Goal: Task Accomplishment & Management: Complete application form

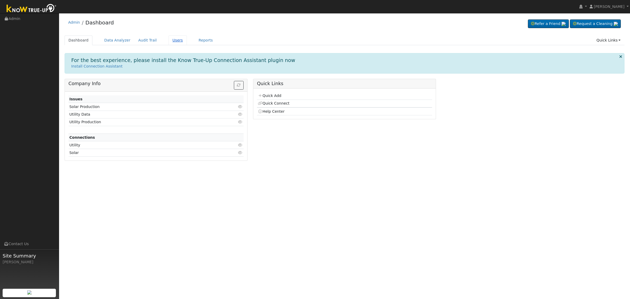
click at [169, 41] on link "Users" at bounding box center [178, 40] width 18 height 10
click at [169, 39] on link "Users" at bounding box center [178, 40] width 18 height 10
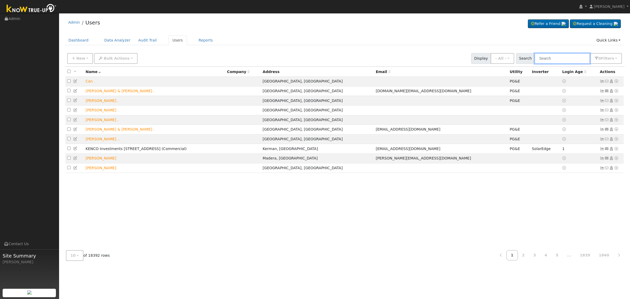
click at [553, 59] on input "text" at bounding box center [563, 58] width 56 height 11
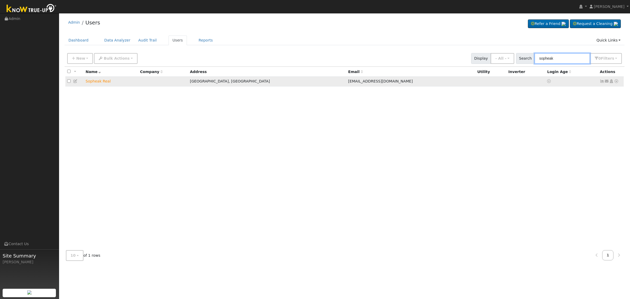
type input "sopheak"
click at [607, 81] on icon at bounding box center [607, 81] width 5 height 4
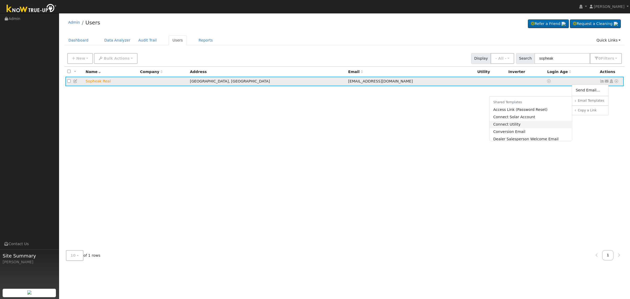
click at [517, 126] on link "Connect Utility" at bounding box center [531, 124] width 83 height 7
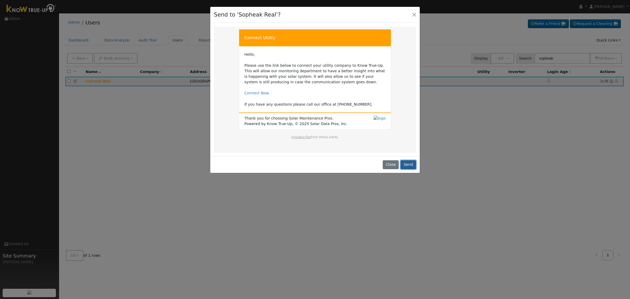
click at [409, 166] on button "Send" at bounding box center [408, 164] width 15 height 9
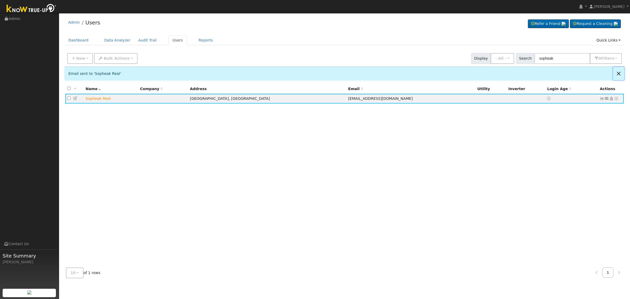
click at [617, 72] on button "Close" at bounding box center [619, 73] width 11 height 13
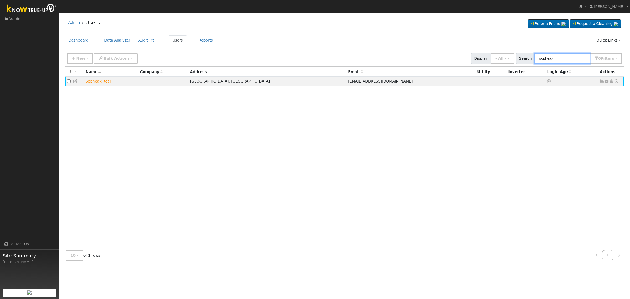
drag, startPoint x: 572, startPoint y: 57, endPoint x: 453, endPoint y: 42, distance: 119.9
click at [453, 42] on div "Admin Users Refer a Friend Request a Cleaning" at bounding box center [345, 140] width 566 height 249
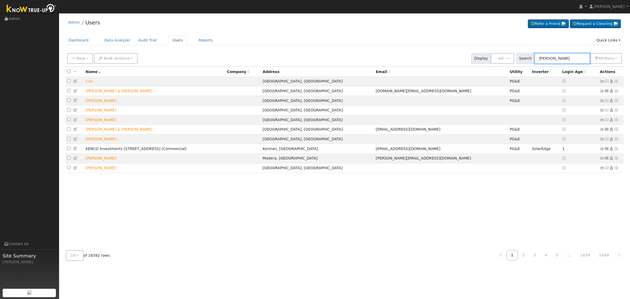
type input "dawson walker"
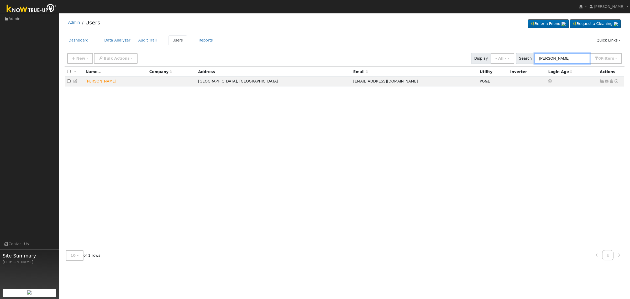
drag, startPoint x: 572, startPoint y: 59, endPoint x: 476, endPoint y: 59, distance: 95.3
click at [476, 59] on div "New Add User Quick Add Quick Connect Quick Convert Lead Bulk Actions Send Email…" at bounding box center [344, 57] width 557 height 13
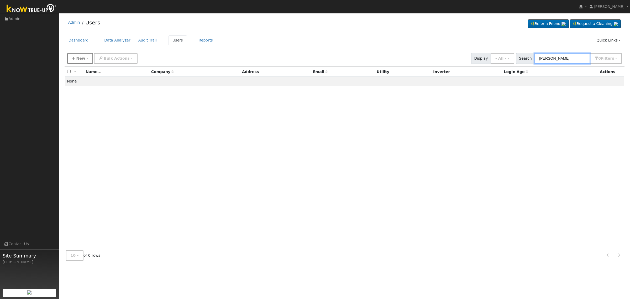
type input "shawn stutzman"
click at [81, 57] on span "New" at bounding box center [80, 58] width 9 height 4
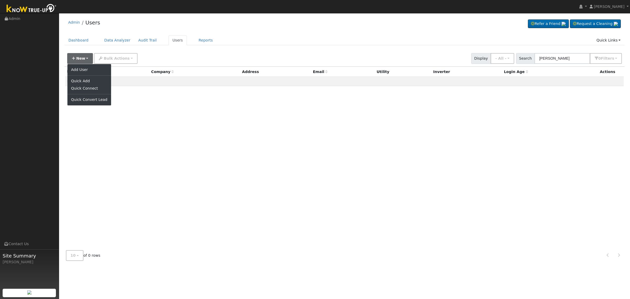
click at [182, 65] on div "New Add User Quick Add Quick Connect Quick Convert Lead Bulk Actions Send Email…" at bounding box center [345, 58] width 561 height 16
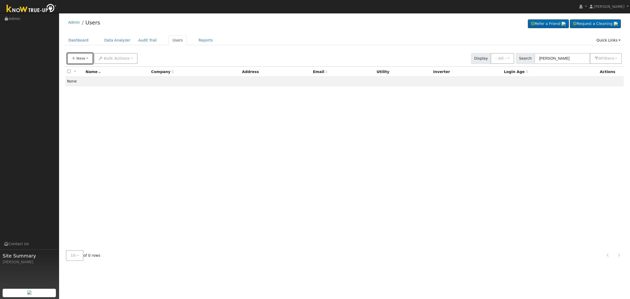
click at [81, 56] on span "New" at bounding box center [80, 58] width 9 height 4
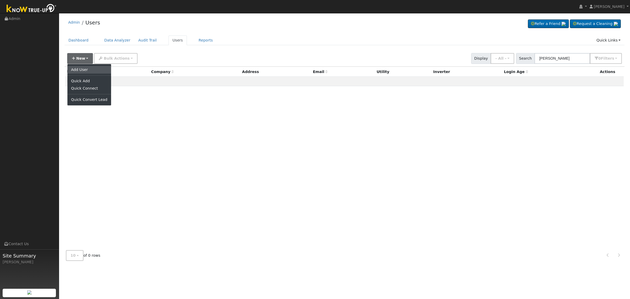
click at [86, 71] on link "Add User" at bounding box center [90, 69] width 44 height 7
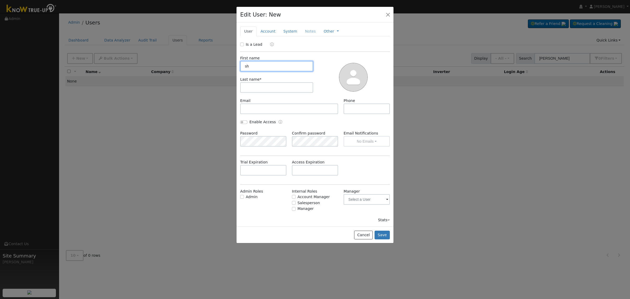
type input "s"
type input "Shawn"
type input "Stuzman"
paste input "shawn.c.stutzman@gmail.com"
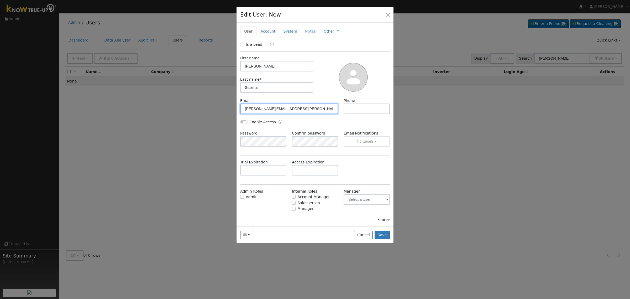
type input "shawn.c.stutzman@gmail.com"
paste input "(559) 940-0737"
type input "(559) 940-0737"
click at [239, 40] on div "New Account Nickname Cancel Create Are you sure you want to create new account …" at bounding box center [315, 125] width 157 height 204
click at [243, 43] on input "Is a Lead" at bounding box center [242, 45] width 4 height 4
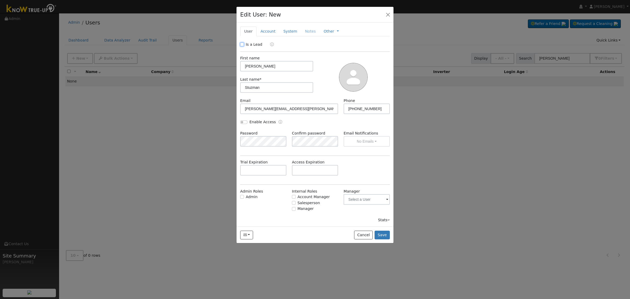
checkbox input "true"
click at [382, 234] on button "Save" at bounding box center [382, 235] width 15 height 9
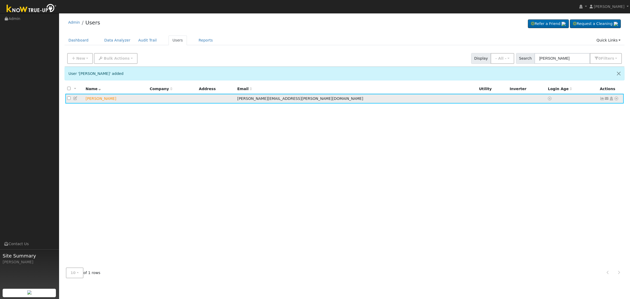
click at [613, 99] on icon at bounding box center [611, 99] width 5 height 4
